Goal: Information Seeking & Learning: Learn about a topic

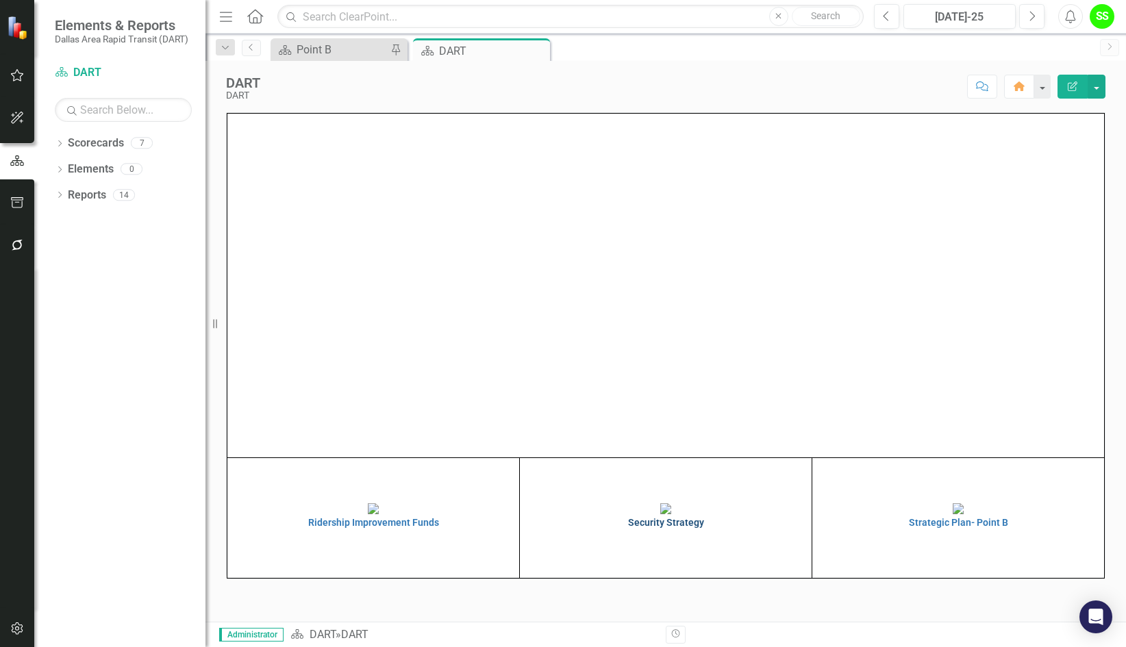
click at [655, 528] on h4 "Security Strategy" at bounding box center [665, 523] width 285 height 10
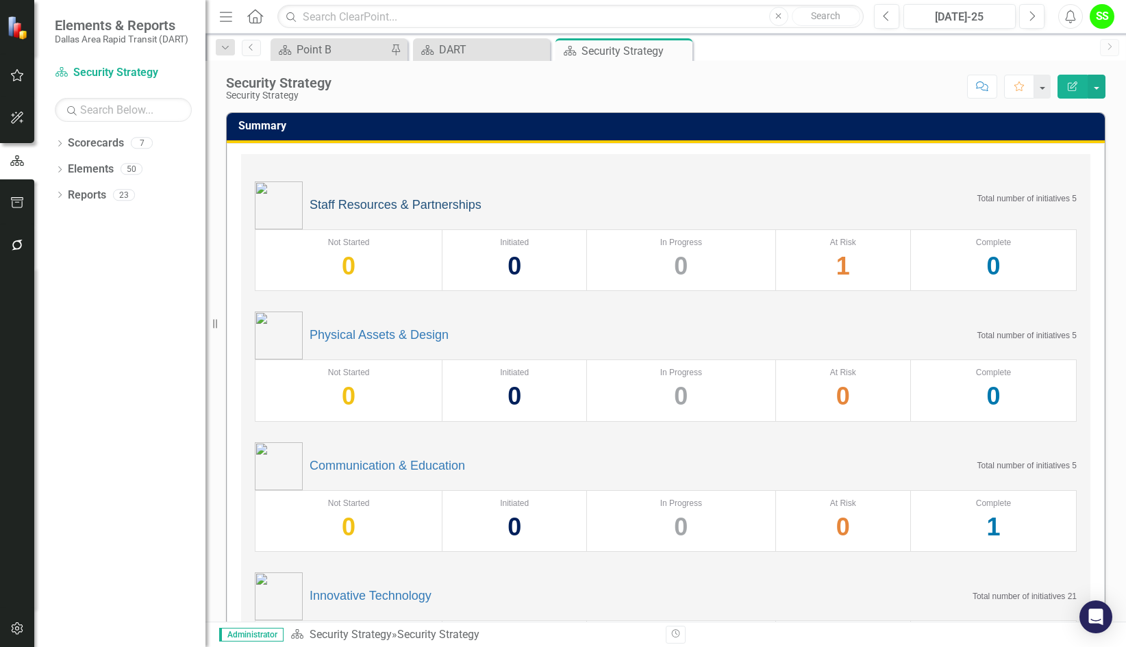
click at [361, 203] on link "Staff Resources & Partnerships" at bounding box center [396, 206] width 172 height 14
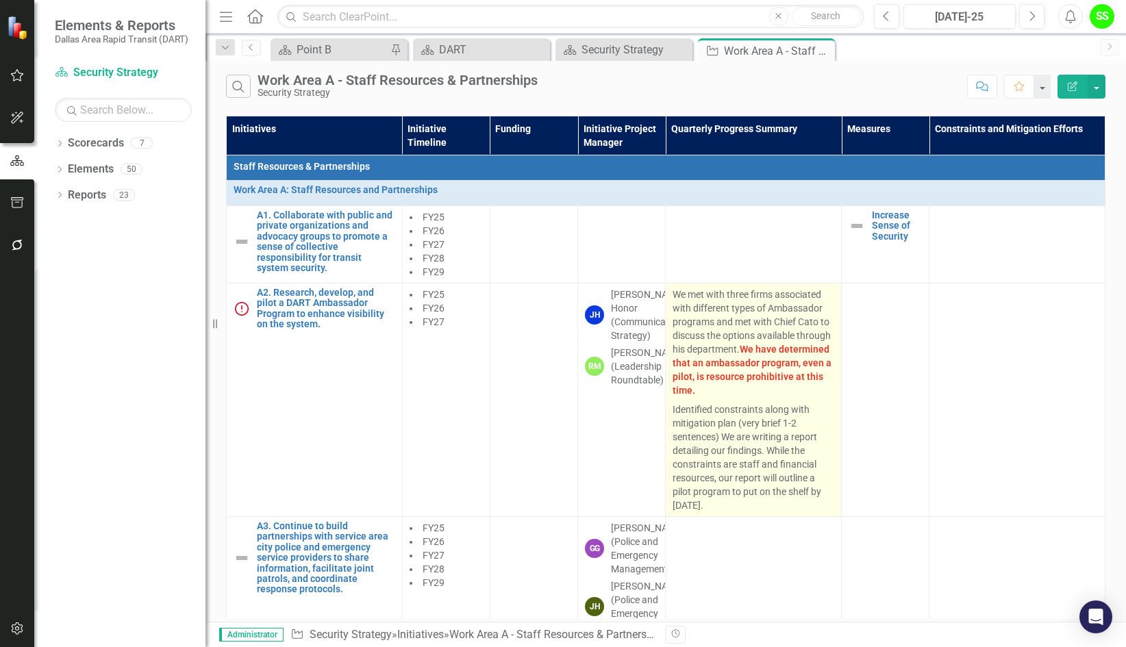
click at [759, 325] on p "We met with three firms associated with different types of Ambassador programs …" at bounding box center [753, 344] width 162 height 112
click at [714, 325] on p "We met with three firms associated with different types of Ambassador programs …" at bounding box center [753, 344] width 162 height 112
drag, startPoint x: 714, startPoint y: 325, endPoint x: 825, endPoint y: 297, distance: 114.6
click at [825, 297] on p "We met with three firms associated with different types of Ambassador programs …" at bounding box center [753, 344] width 162 height 112
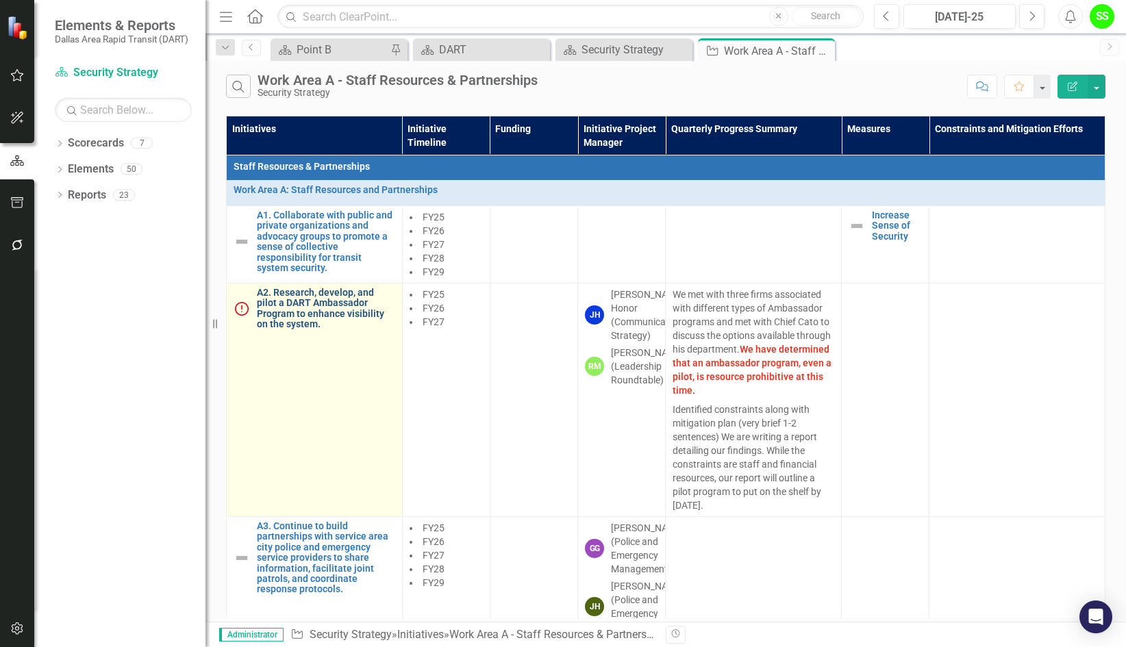
click at [320, 305] on link "A2. Research, develop, and pilot a DART Ambassador Program to enhance visibilit…" at bounding box center [326, 309] width 138 height 42
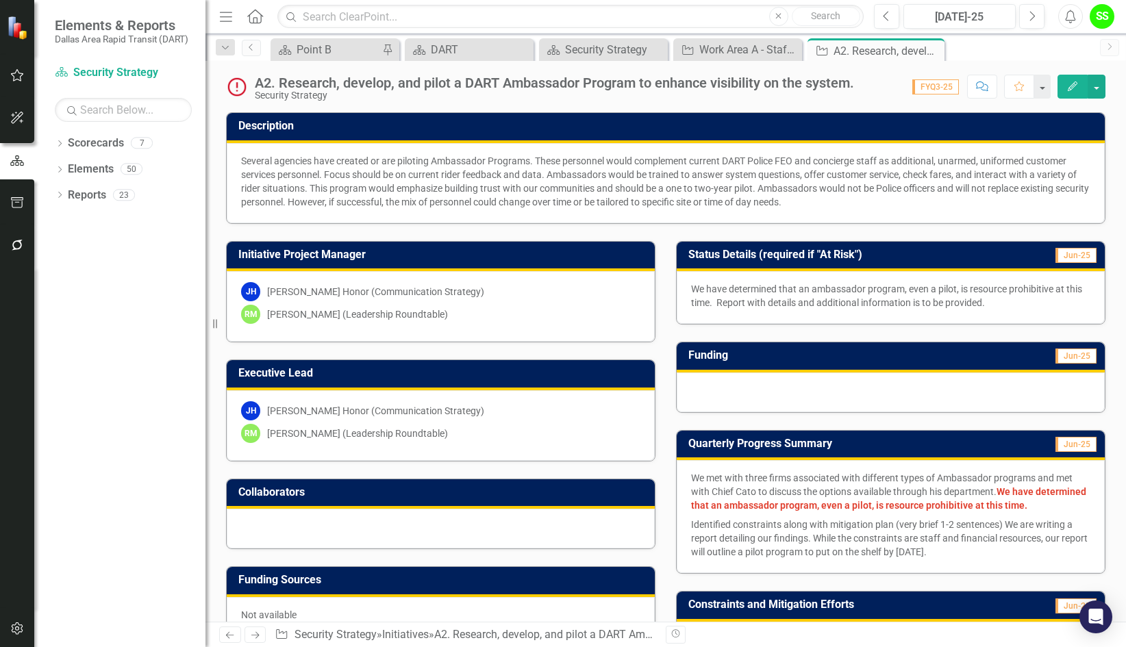
click at [817, 515] on p "Identified constraints along with mitigation plan (very brief 1-2 sentences) We…" at bounding box center [890, 537] width 399 height 44
click at [801, 537] on p "Identified constraints along with mitigation plan (very brief 1-2 sentences) We…" at bounding box center [890, 537] width 399 height 44
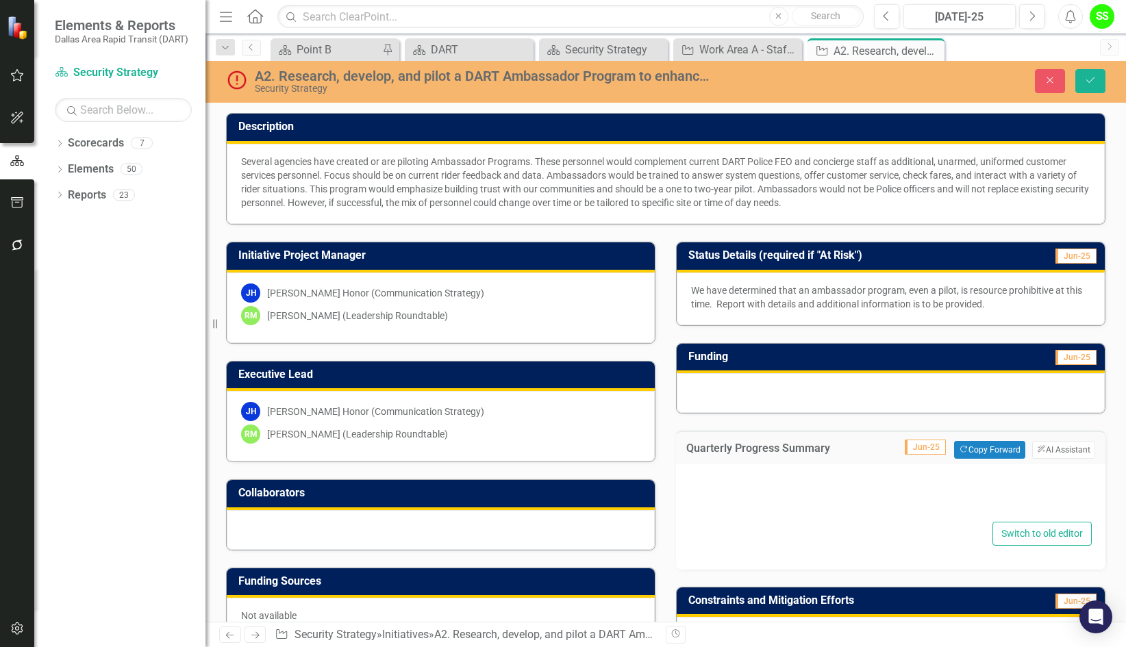
type textarea "<p data-[PERSON_NAME]-copy-source="MessageBody">We met with three firms associa…"
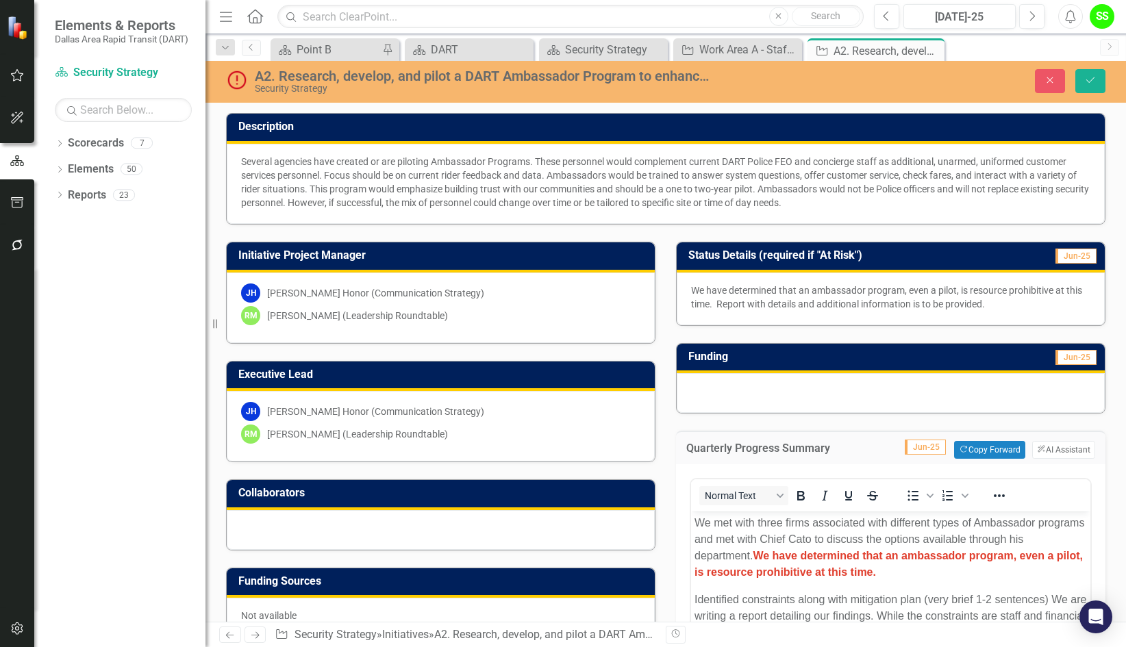
click at [614, 575] on h3 "Funding Sources" at bounding box center [443, 581] width 410 height 12
click at [803, 286] on p "We have determined that an ambassador program, even a pilot, is resource prohib…" at bounding box center [890, 297] width 399 height 27
click at [794, 550] on strong "We have determined that an ambassador program, even a pilot, is resource prohib…" at bounding box center [888, 564] width 388 height 28
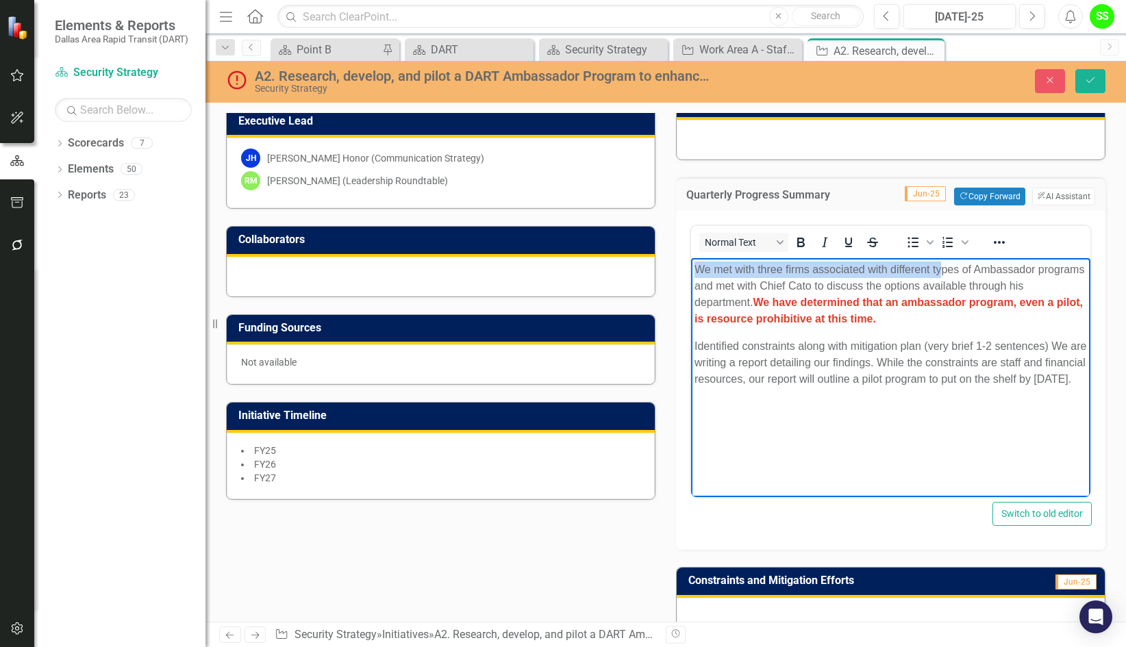
scroll to position [194, 0]
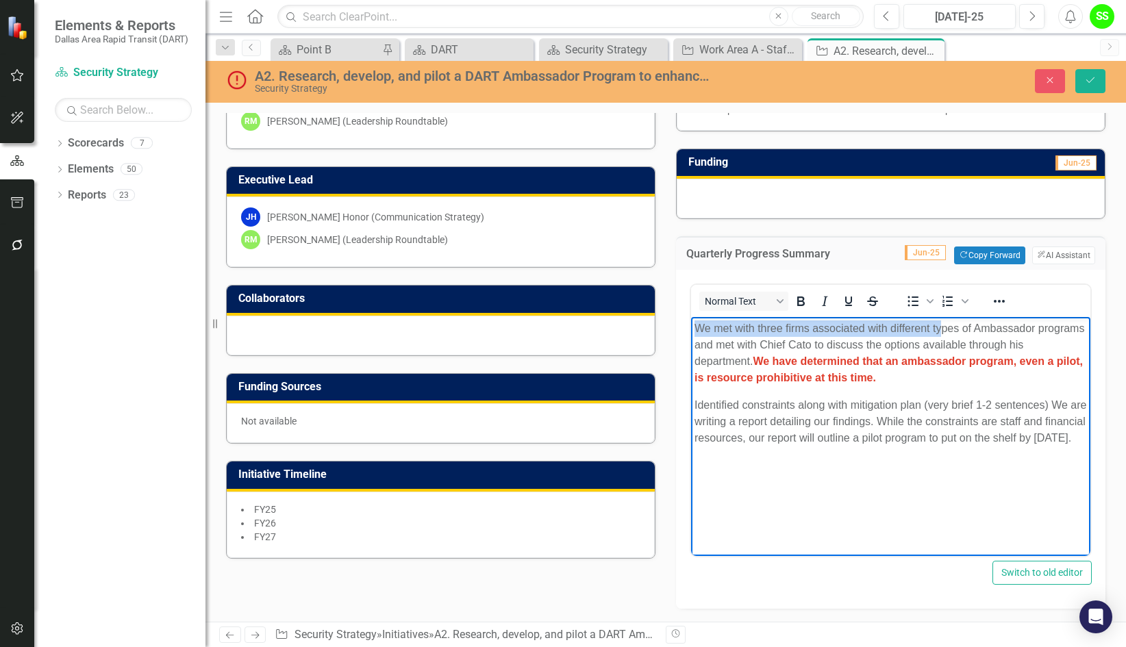
drag, startPoint x: 694, startPoint y: 330, endPoint x: 961, endPoint y: 454, distance: 293.8
click at [961, 454] on body "We met with three firms associated with different types of Ambassador programs …" at bounding box center [890, 419] width 399 height 205
copy body "We met with three firms associated with different types of Ambassador programs …"
